Goal: Use online tool/utility: Utilize a website feature to perform a specific function

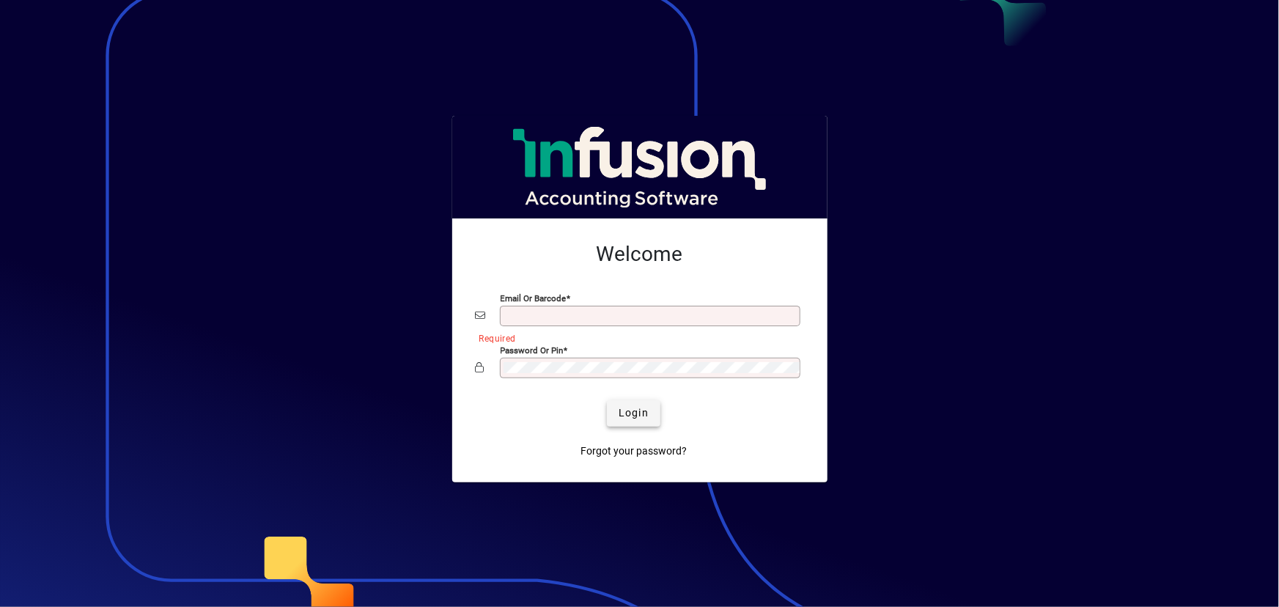
type input "**********"
click at [637, 414] on span "Login" at bounding box center [634, 412] width 30 height 15
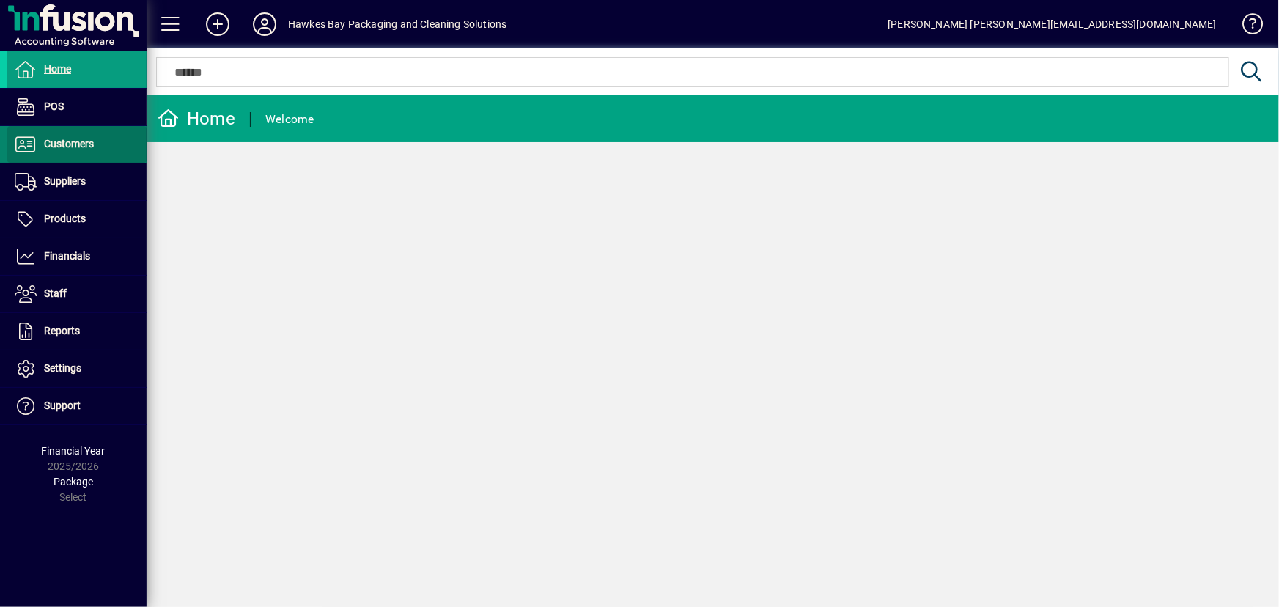
click at [66, 147] on span "Customers" at bounding box center [69, 144] width 50 height 12
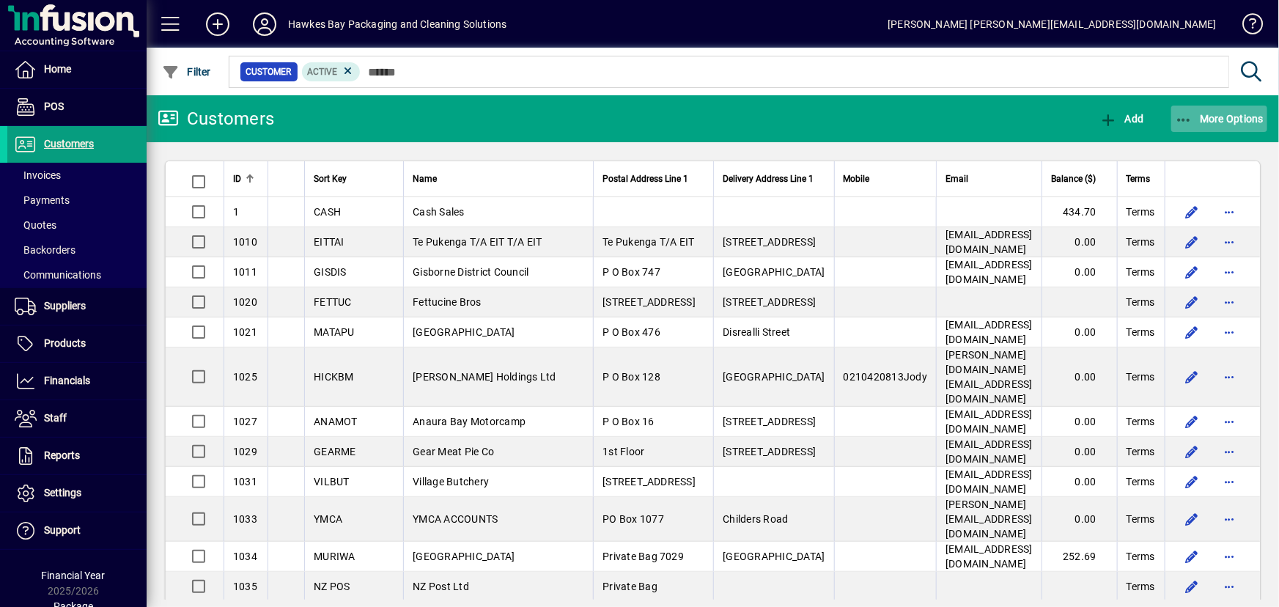
click at [1183, 115] on icon "button" at bounding box center [1184, 120] width 18 height 15
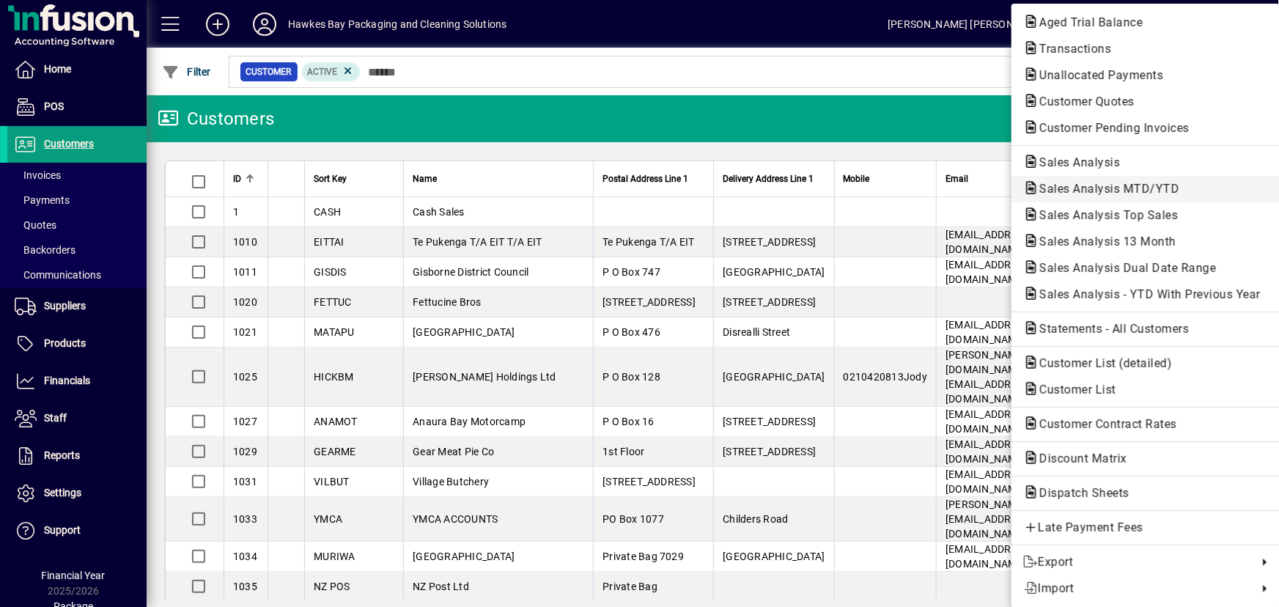
click at [1095, 187] on span "Sales Analysis MTD/YTD" at bounding box center [1106, 189] width 164 height 14
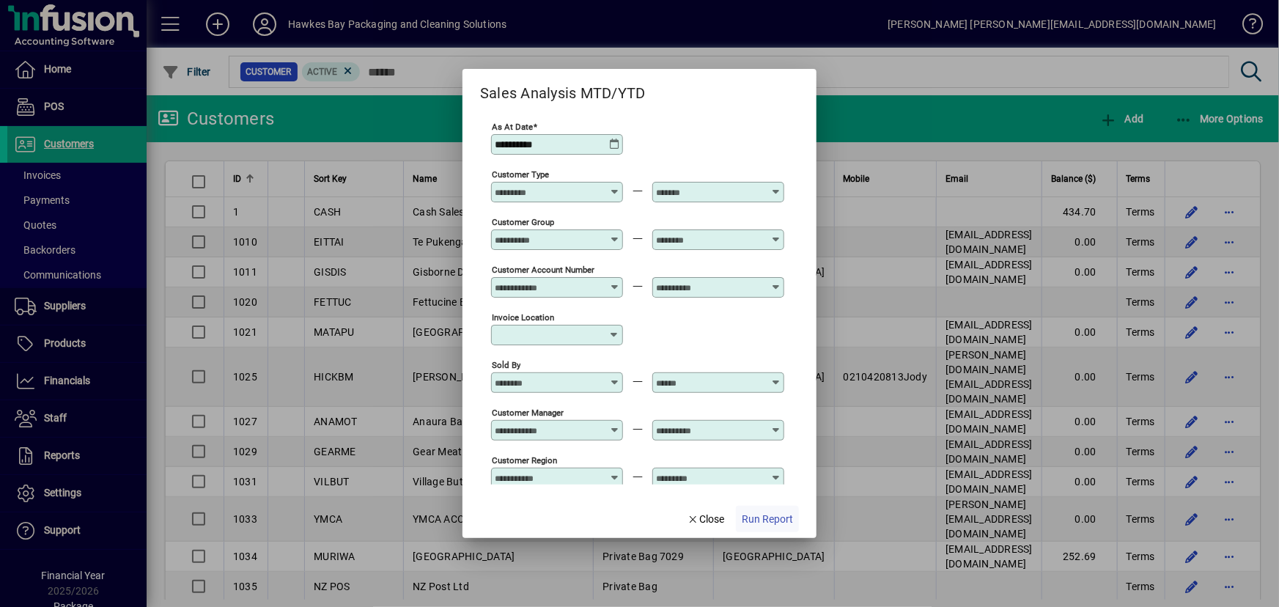
click at [760, 521] on span "Run Report" at bounding box center [767, 519] width 51 height 15
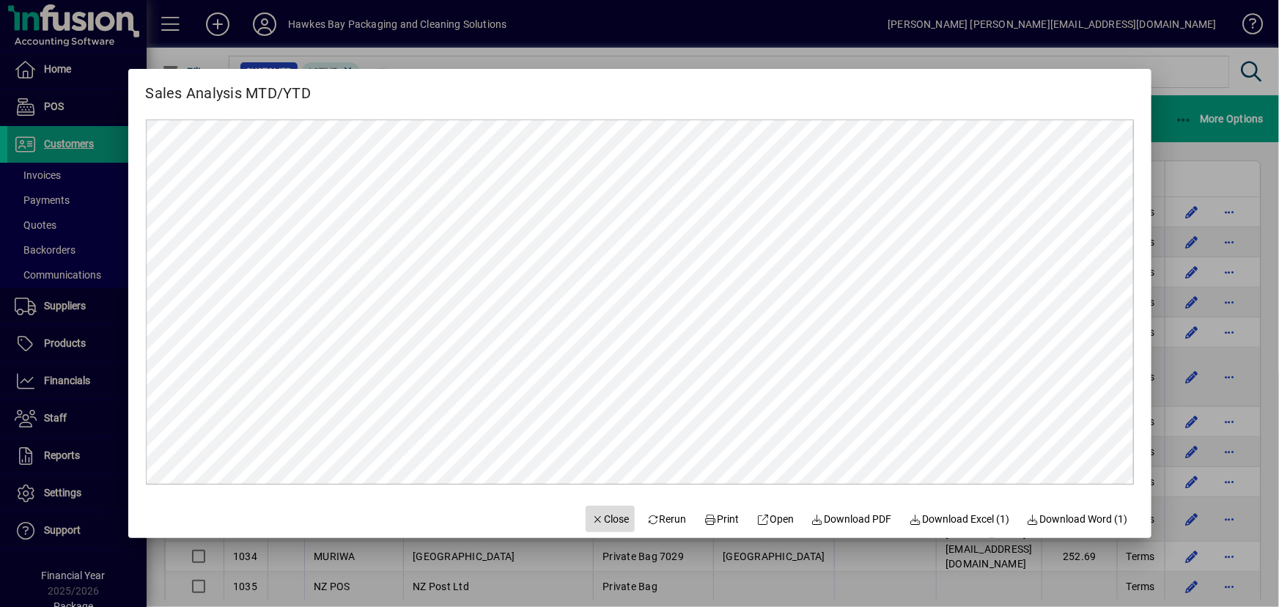
click at [592, 517] on icon "button" at bounding box center [598, 520] width 13 height 10
